Goal: Navigation & Orientation: Find specific page/section

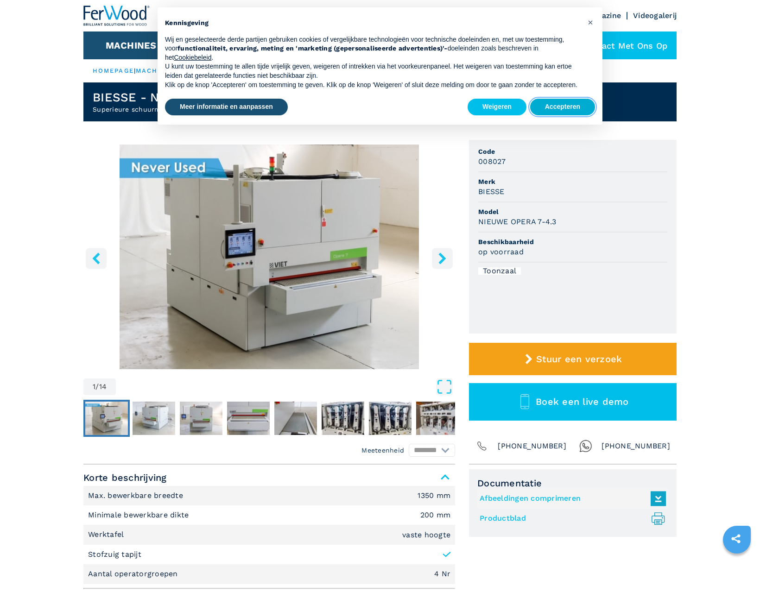
click at [577, 110] on font "Accepteren" at bounding box center [562, 106] width 35 height 7
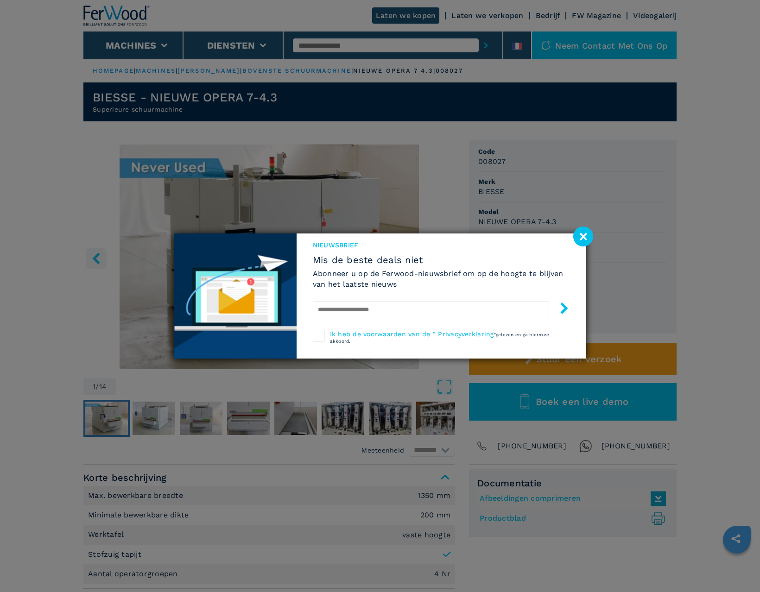
click at [579, 237] on image at bounding box center [583, 236] width 20 height 20
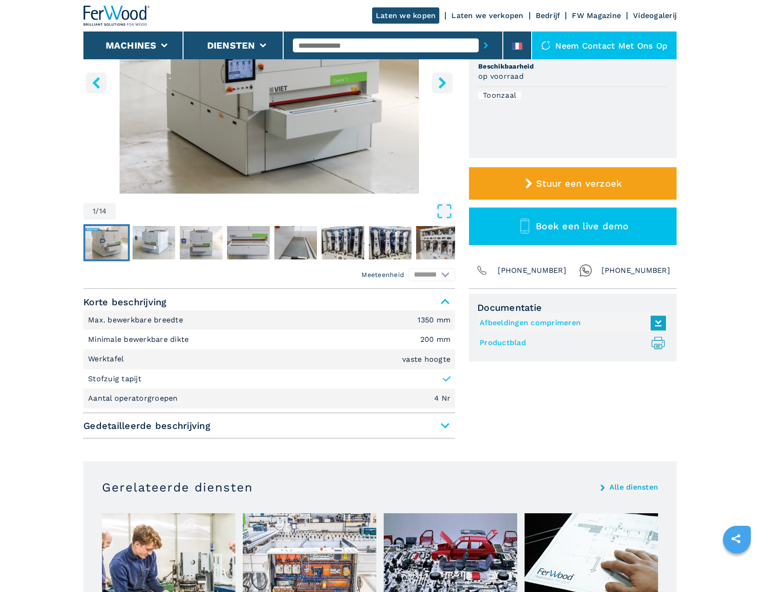
scroll to position [196, 0]
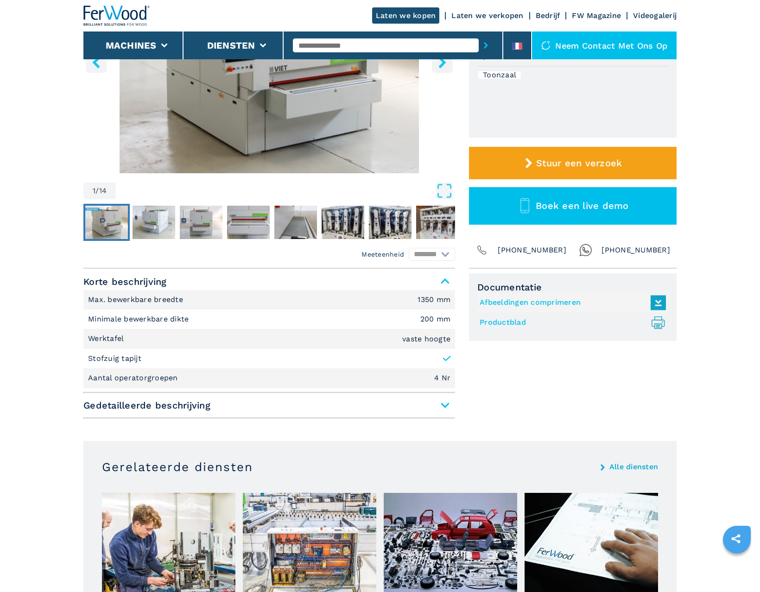
click at [447, 406] on span "Gedetailleerde beschrijving" at bounding box center [268, 405] width 371 height 17
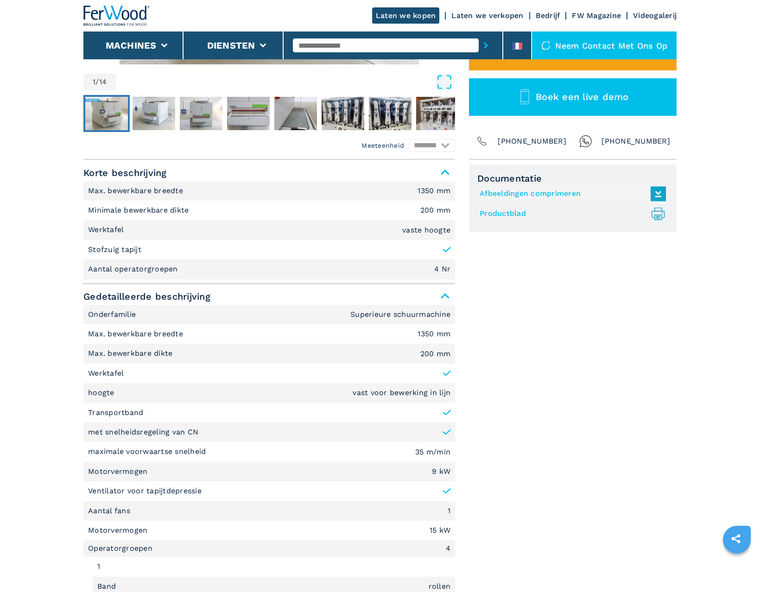
scroll to position [0, 0]
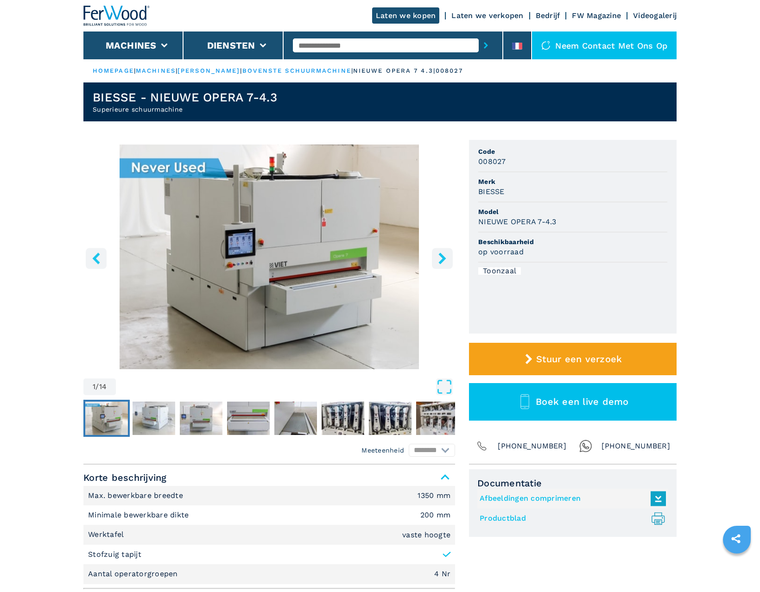
click at [118, 70] on font "HOMEPAGE" at bounding box center [113, 70] width 41 height 7
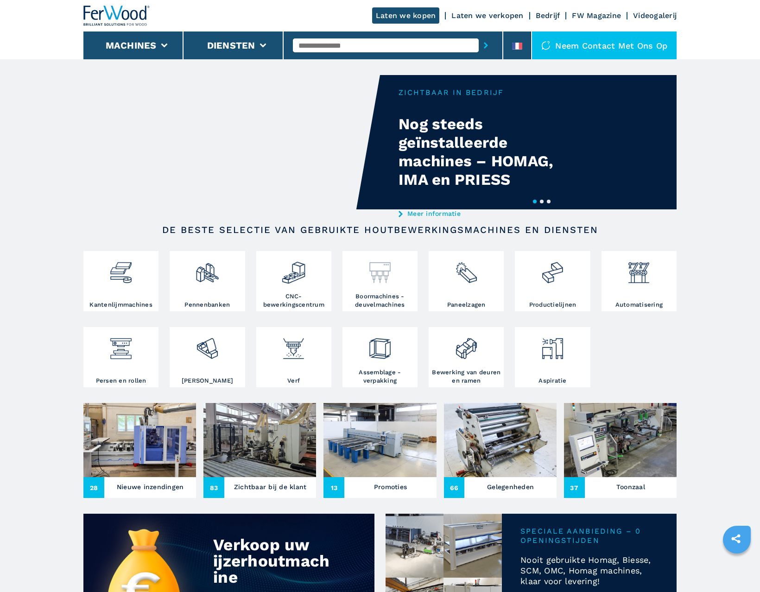
click at [380, 277] on img at bounding box center [379, 268] width 25 height 31
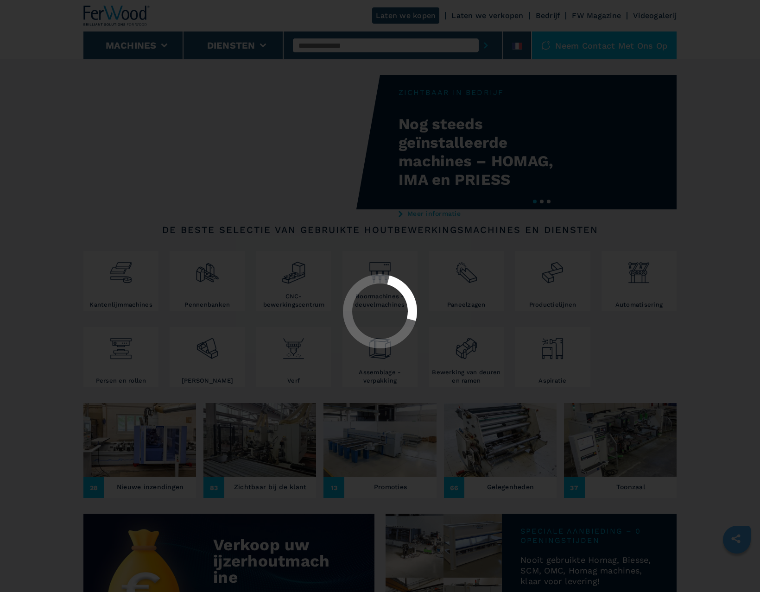
select select "**********"
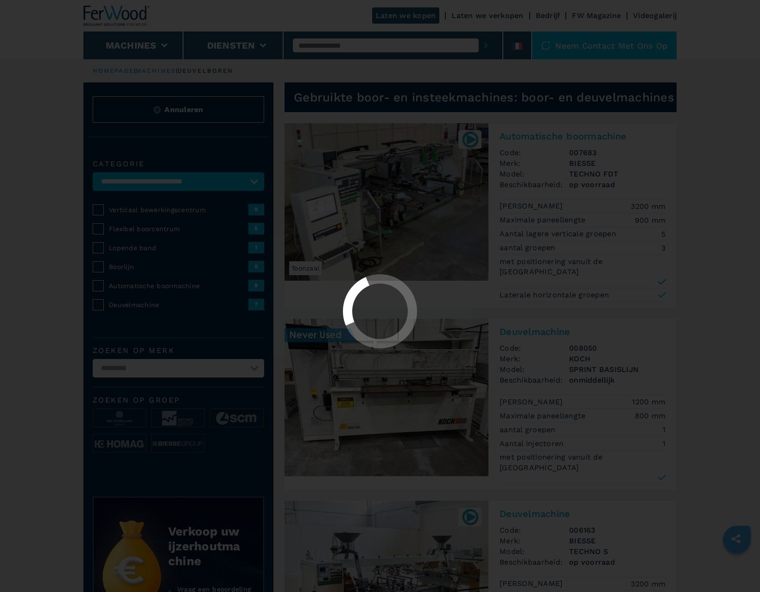
select select "**********"
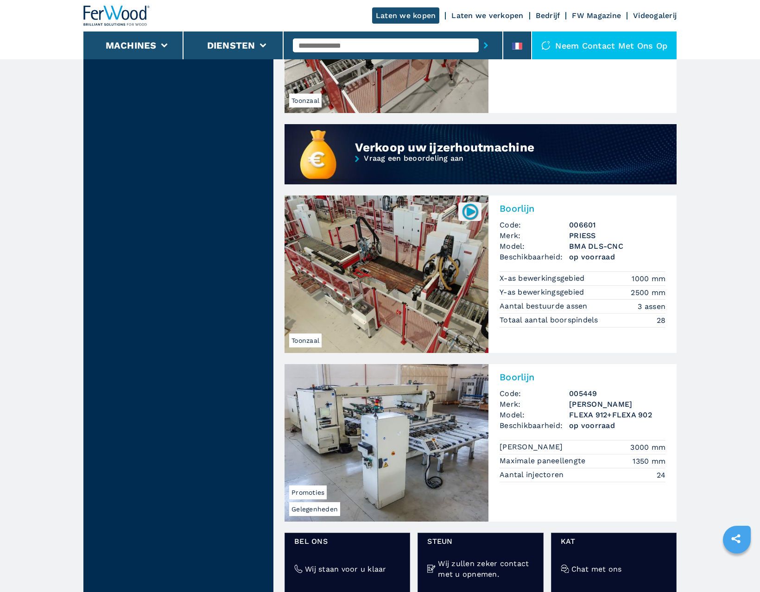
scroll to position [676, 0]
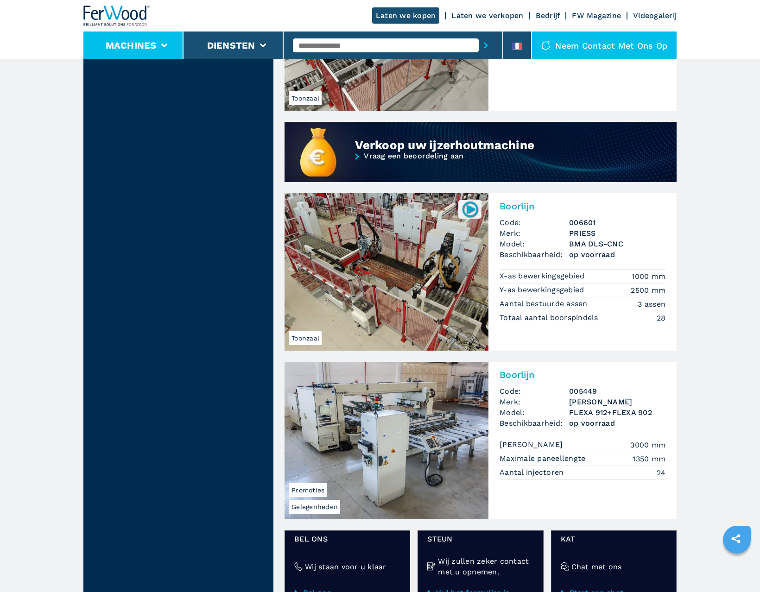
click at [154, 48] on font "Machines" at bounding box center [131, 45] width 51 height 11
